Goal: Navigation & Orientation: Find specific page/section

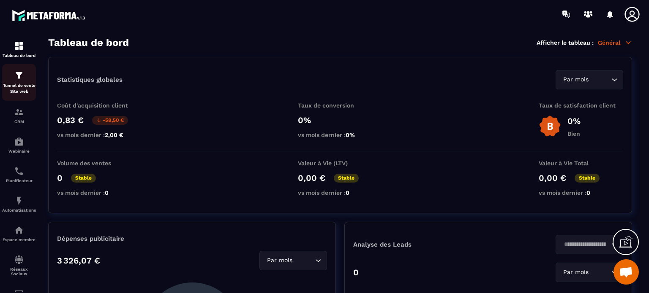
click at [23, 89] on p "Tunnel de vente Site web" at bounding box center [19, 89] width 34 height 12
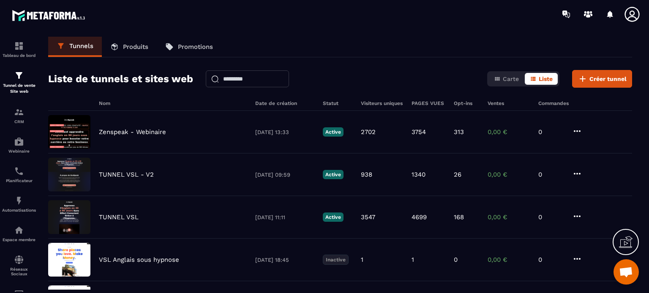
click at [634, 14] on icon at bounding box center [631, 14] width 17 height 17
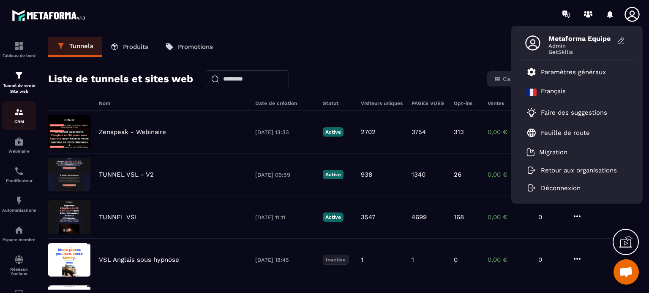
click at [25, 123] on p "CRM" at bounding box center [19, 122] width 34 height 5
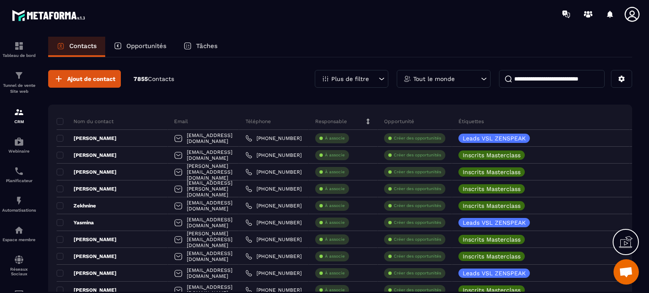
click at [633, 16] on icon at bounding box center [631, 14] width 15 height 15
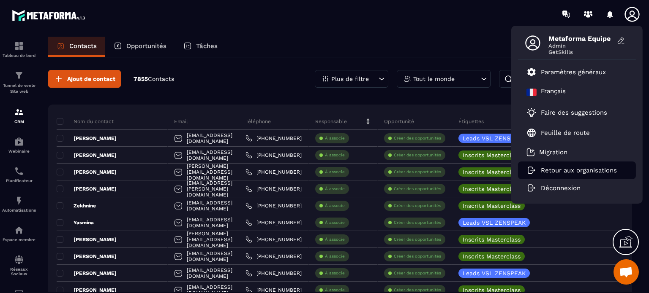
click at [584, 170] on p "Retour aux organisations" at bounding box center [579, 171] width 76 height 8
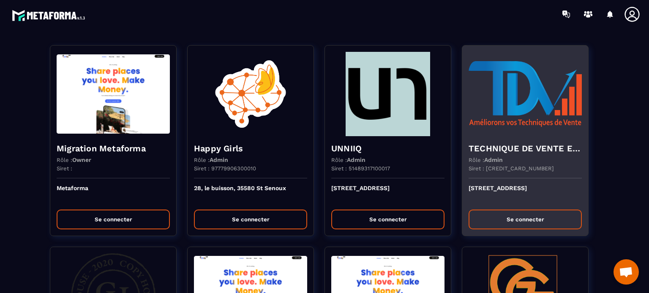
scroll to position [1591, 0]
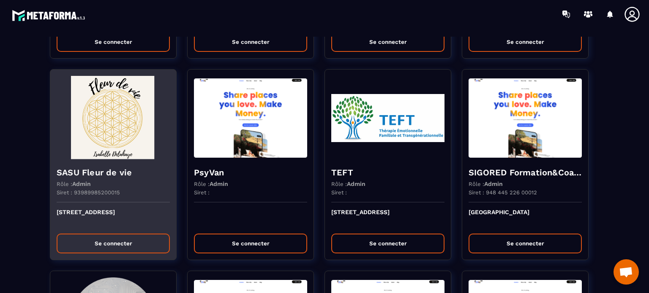
click at [114, 155] on img at bounding box center [113, 118] width 113 height 84
